Goal: Find specific page/section: Find specific page/section

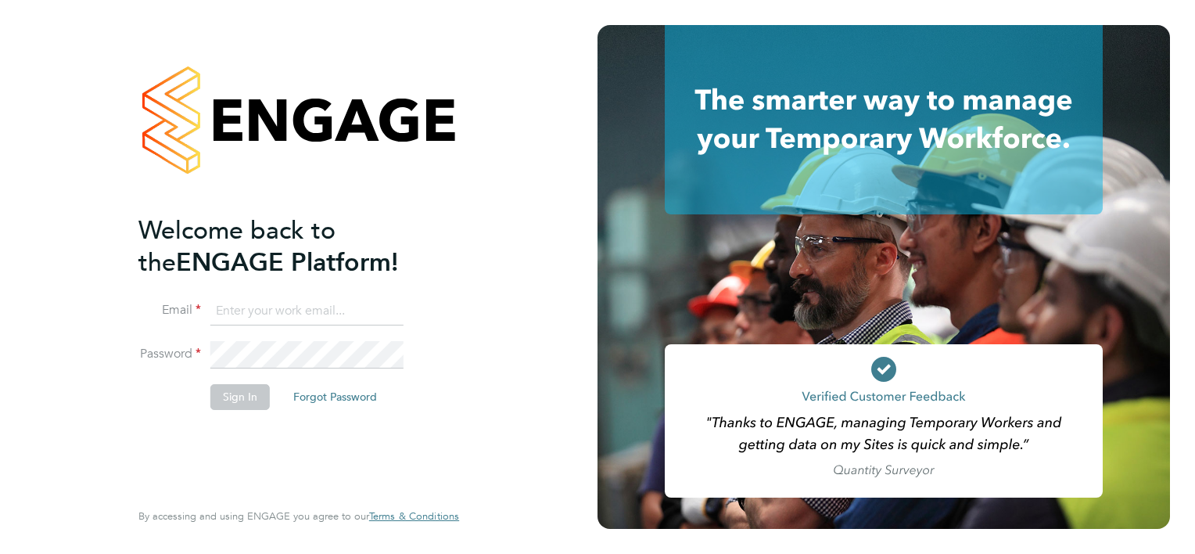
type input "[PERSON_NAME][EMAIL_ADDRESS][PERSON_NAME][DOMAIN_NAME]"
click at [225, 382] on fieldset "Email [PERSON_NAME][EMAIL_ADDRESS][PERSON_NAME][DOMAIN_NAME] Password Sign In F…" at bounding box center [290, 361] width 305 height 128
click at [225, 389] on button "Sign In" at bounding box center [239, 396] width 59 height 25
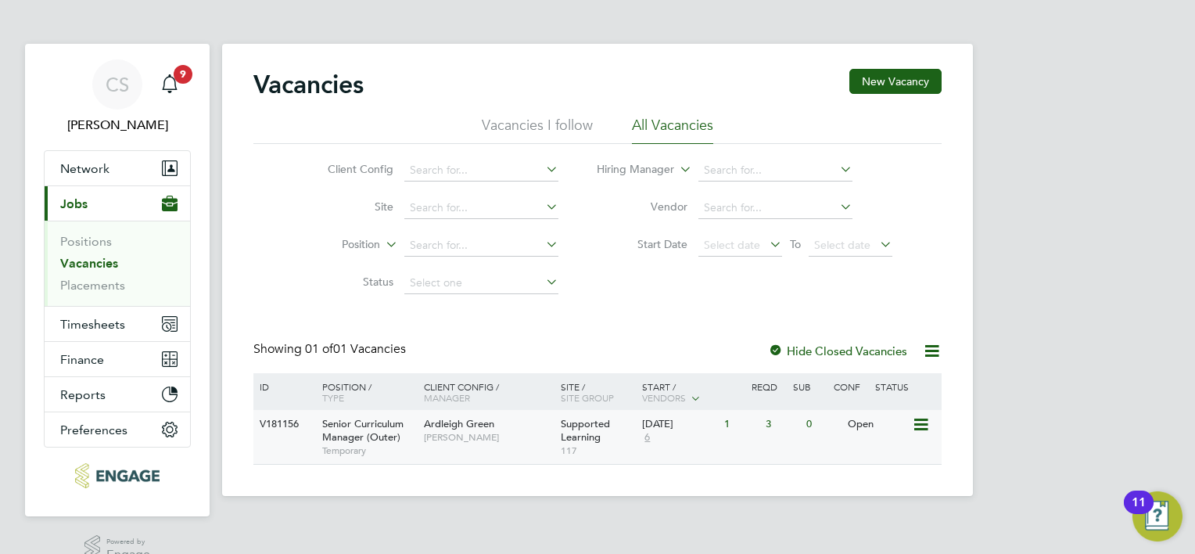
click at [491, 429] on span "Ardleigh Green" at bounding box center [459, 423] width 70 height 13
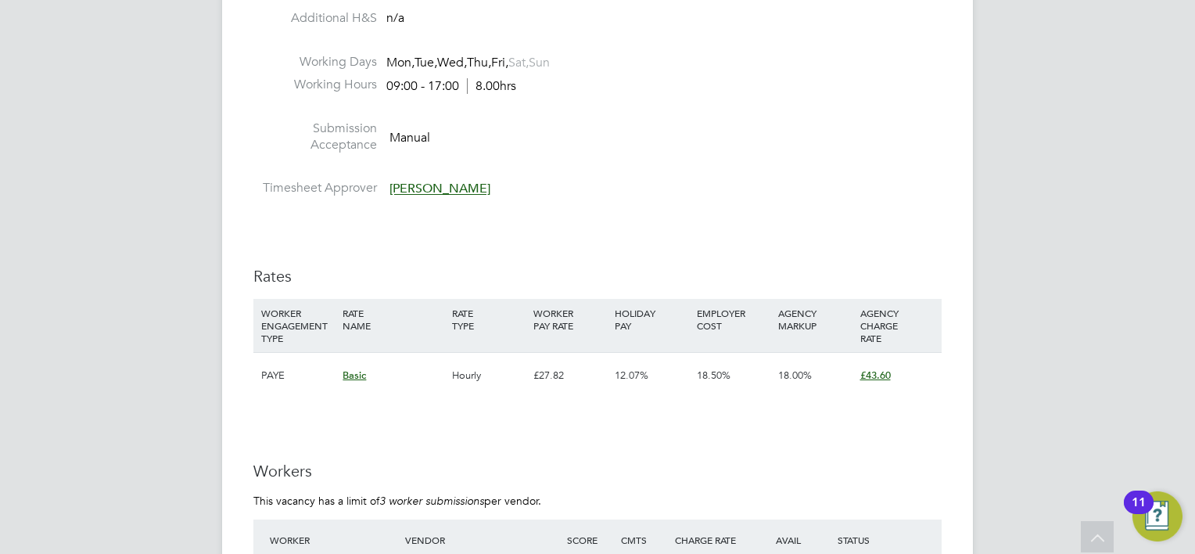
scroll to position [2034, 0]
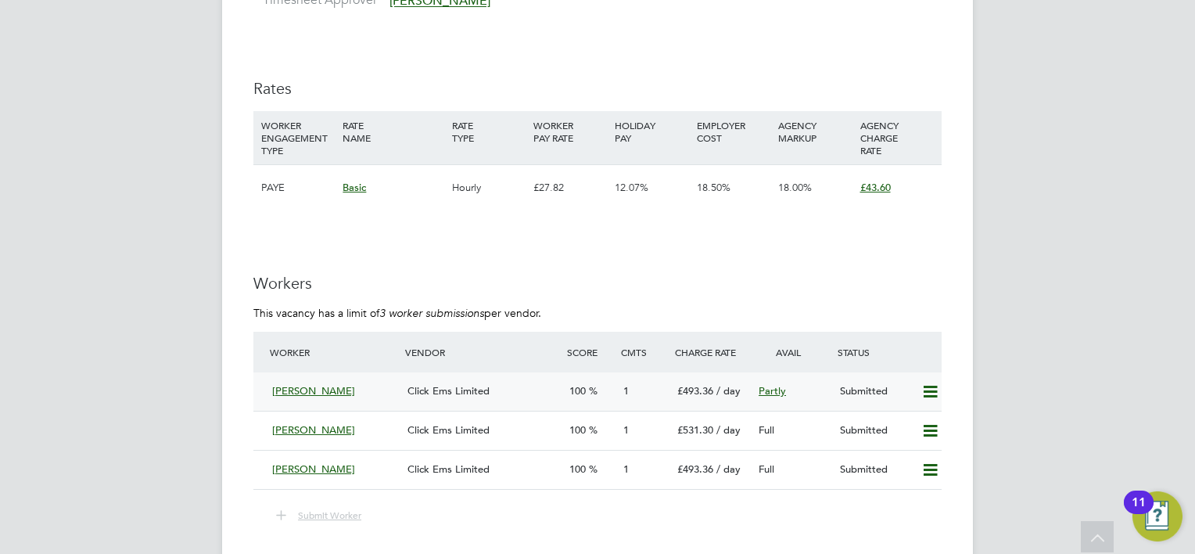
click at [313, 384] on span "Clive Ansell" at bounding box center [313, 390] width 83 height 13
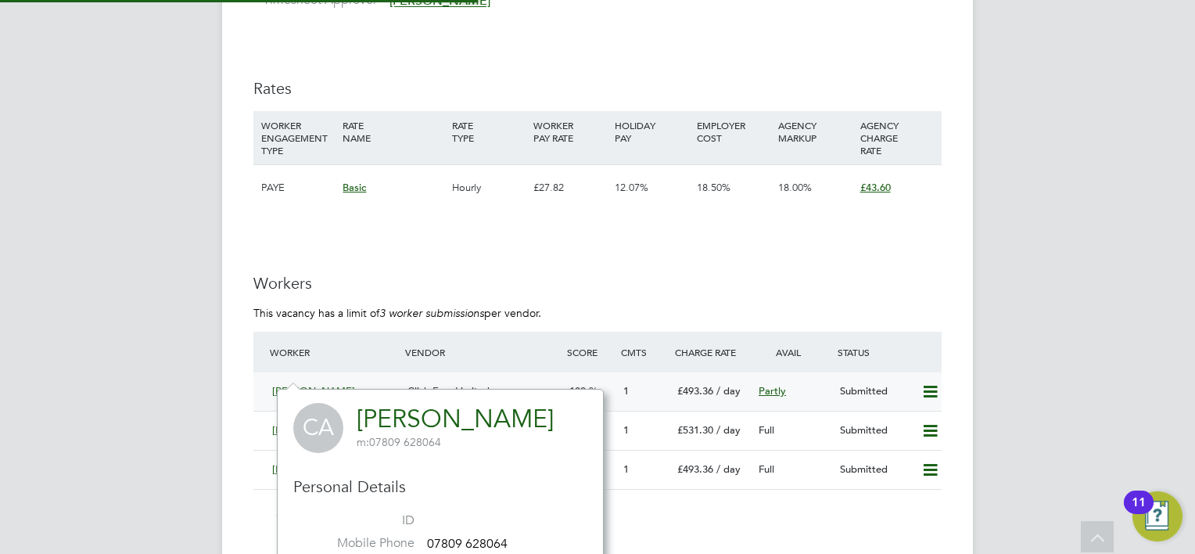
scroll to position [364, 326]
click at [466, 384] on span "Click Ems Limited" at bounding box center [448, 390] width 82 height 13
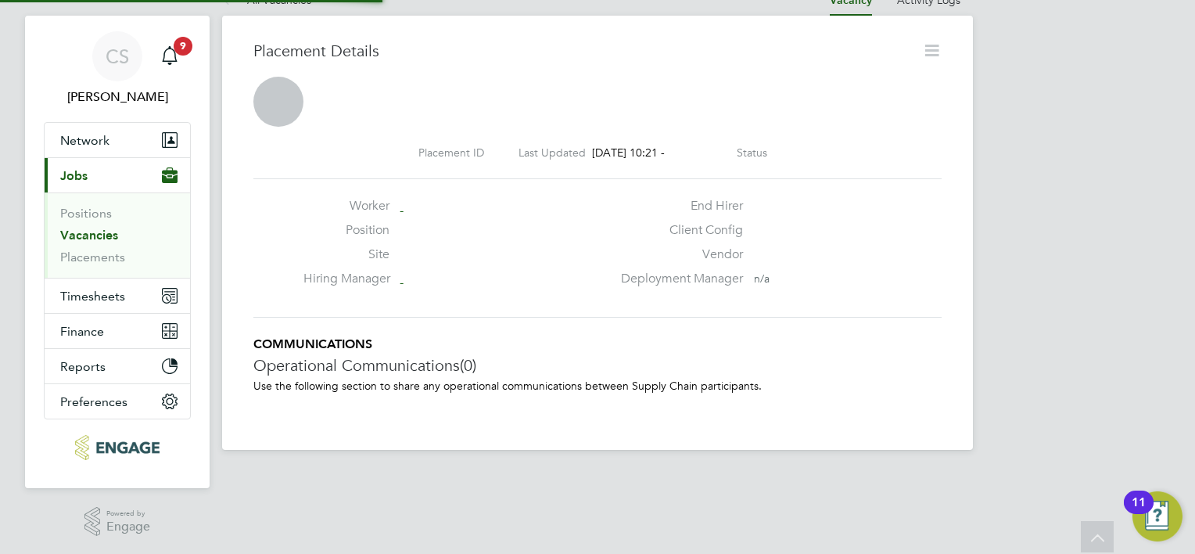
scroll to position [7, 8]
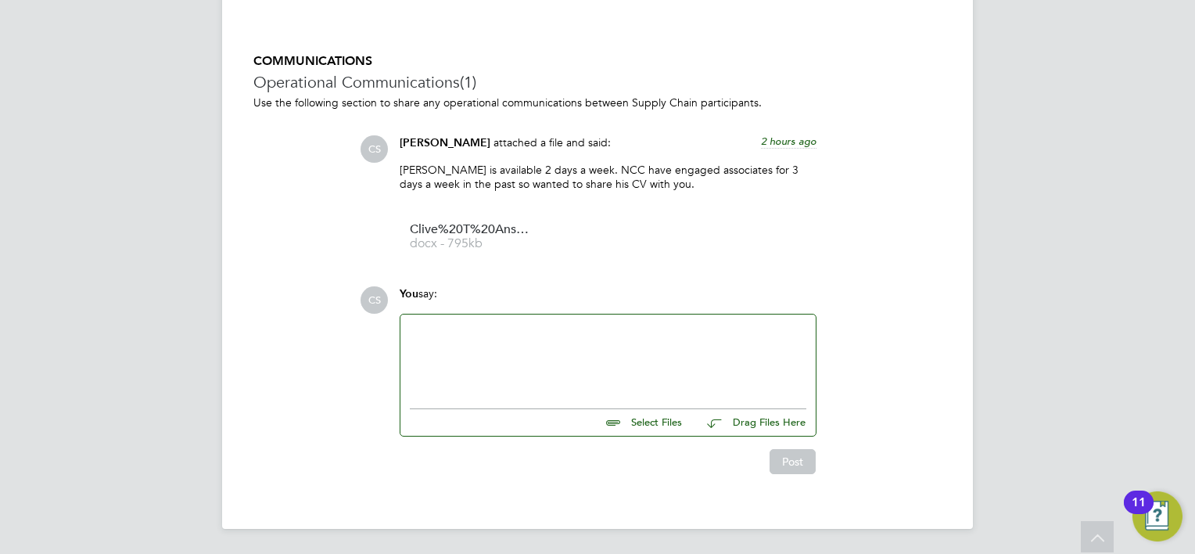
click at [479, 335] on div at bounding box center [608, 357] width 397 height 67
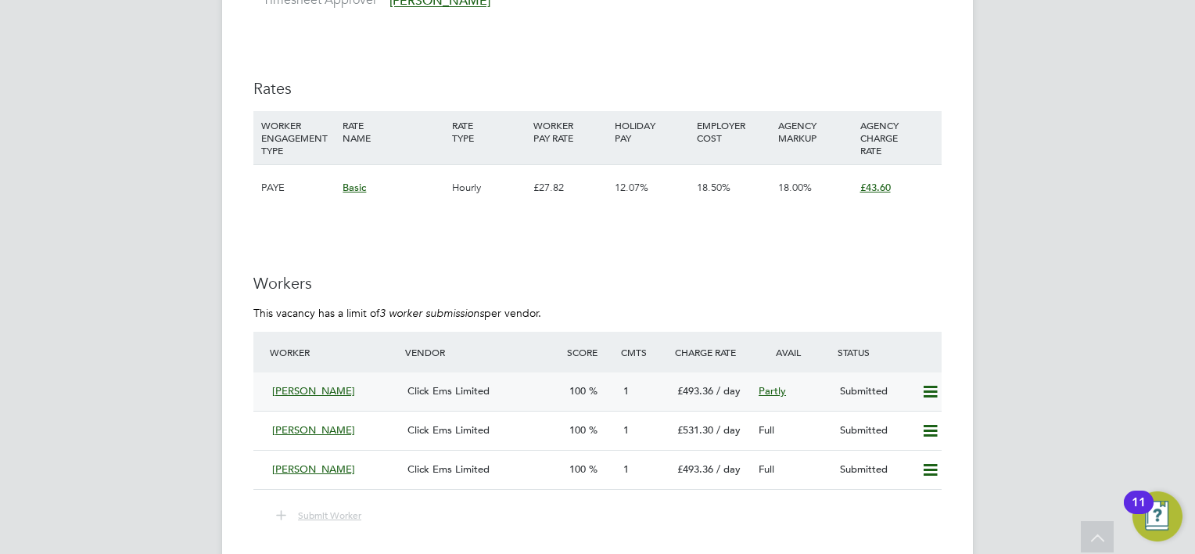
click at [447, 384] on span "Click Ems Limited" at bounding box center [448, 390] width 82 height 13
